Goal: Transaction & Acquisition: Purchase product/service

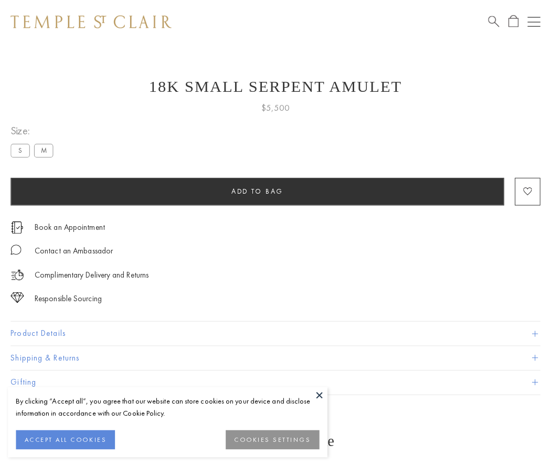
scroll to position [42, 0]
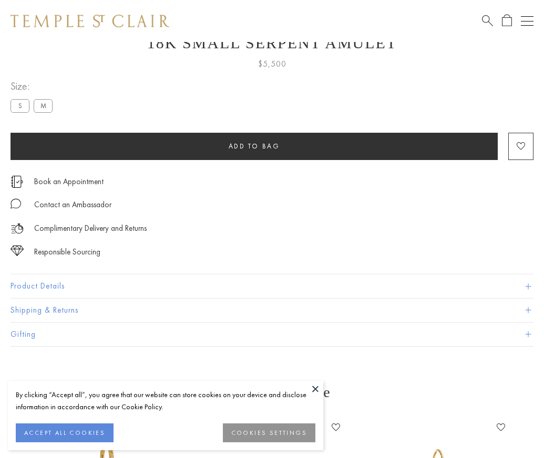
click at [254, 146] on span "Add to bag" at bounding box center [253, 146] width 51 height 9
